Goal: Transaction & Acquisition: Purchase product/service

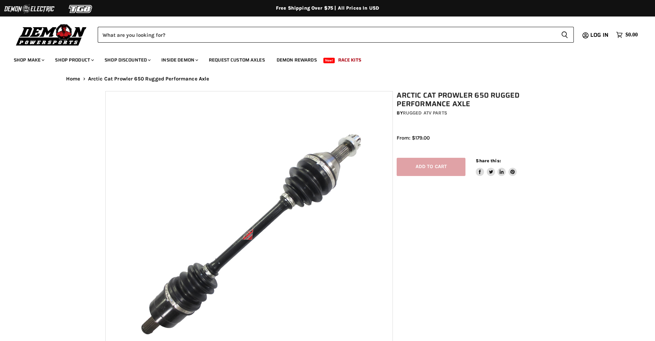
select select "******"
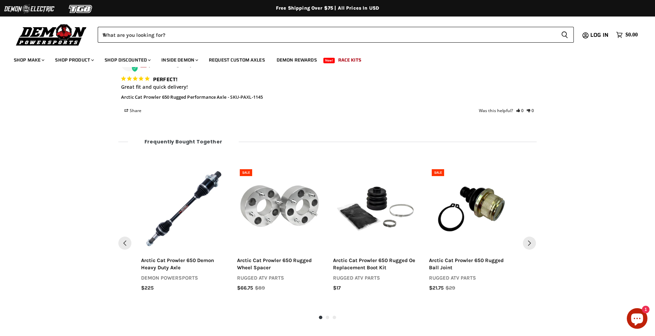
scroll to position [824, 0]
